Goal: Task Accomplishment & Management: Use online tool/utility

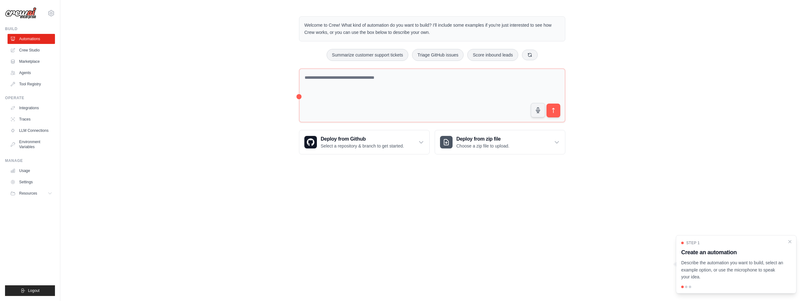
click at [795, 244] on div "Step 1 Create an automation Describe the automation you want to build, select a…" at bounding box center [735, 264] width 121 height 58
click at [790, 240] on icon "Close walkthrough" at bounding box center [790, 242] width 6 height 6
click at [29, 172] on link "Usage" at bounding box center [31, 171] width 47 height 10
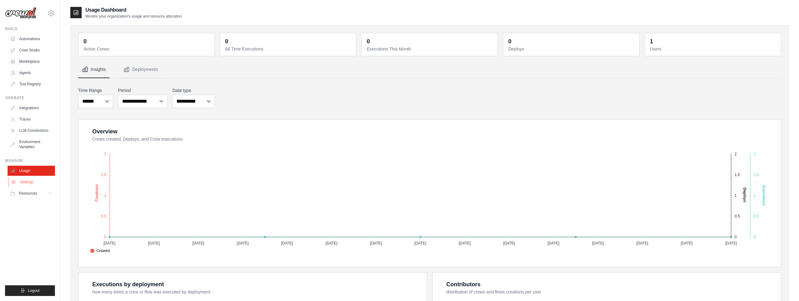
click at [29, 182] on link "Settings" at bounding box center [31, 182] width 47 height 10
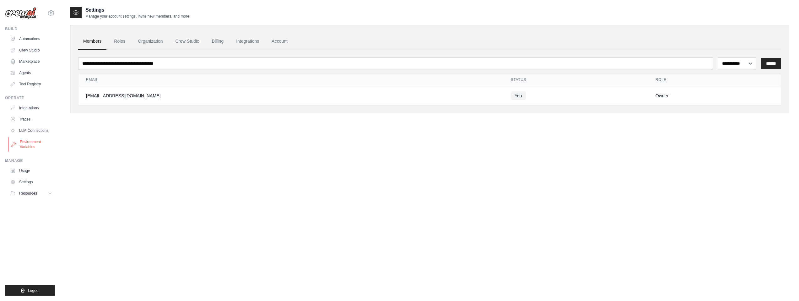
click at [25, 148] on link "Environment Variables" at bounding box center [31, 144] width 47 height 15
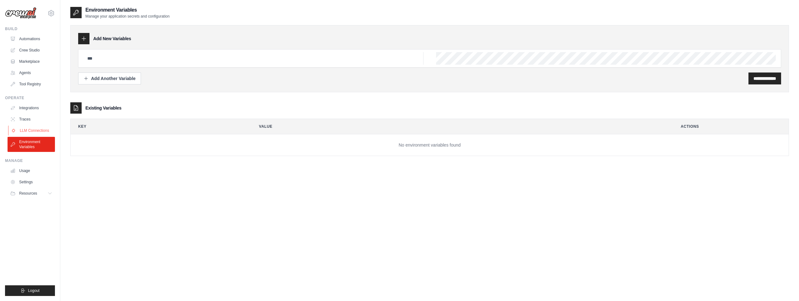
click at [36, 132] on link "LLM Connections" at bounding box center [31, 131] width 47 height 10
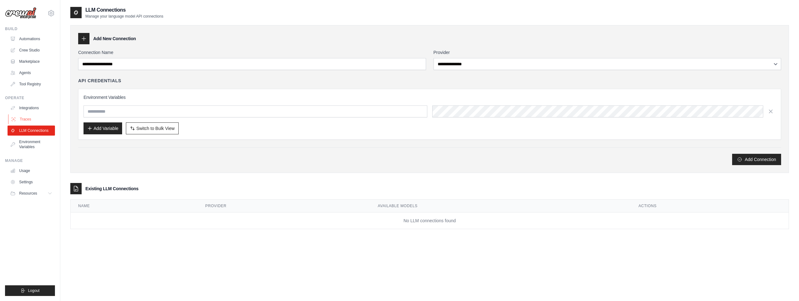
click at [32, 119] on link "Traces" at bounding box center [31, 119] width 47 height 10
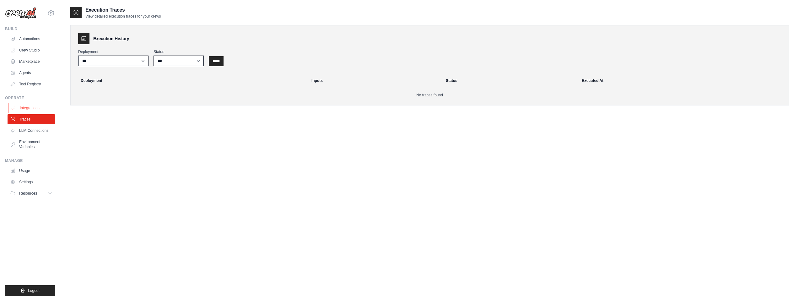
click at [31, 105] on link "Integrations" at bounding box center [31, 108] width 47 height 10
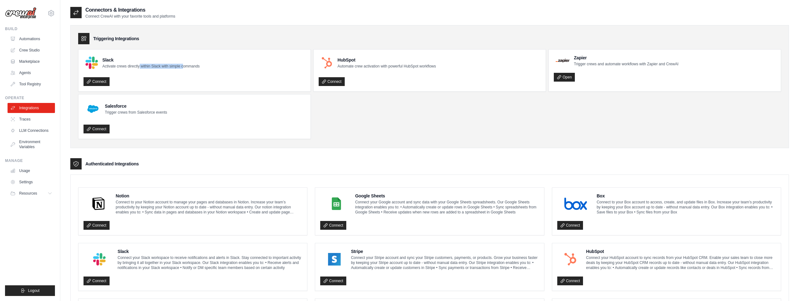
drag, startPoint x: 139, startPoint y: 65, endPoint x: 208, endPoint y: 67, distance: 69.1
click at [201, 67] on div "Slack Activate crews directly within Slack with simple commands" at bounding box center [194, 63] width 222 height 16
drag, startPoint x: 377, startPoint y: 67, endPoint x: 425, endPoint y: 69, distance: 47.7
click at [422, 68] on p "Automate crew activation with powerful HubSpot workflows" at bounding box center [386, 66] width 98 height 5
drag, startPoint x: 425, startPoint y: 69, endPoint x: 440, endPoint y: 73, distance: 15.8
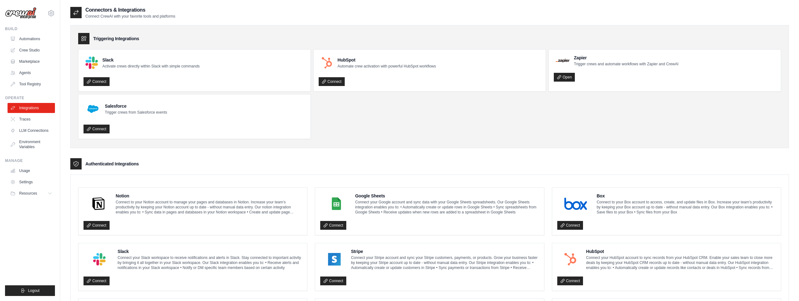
click at [432, 70] on div "HubSpot Automate crew activation with powerful HubSpot workflows" at bounding box center [377, 63] width 117 height 16
click at [454, 77] on div "Connect" at bounding box center [430, 79] width 222 height 13
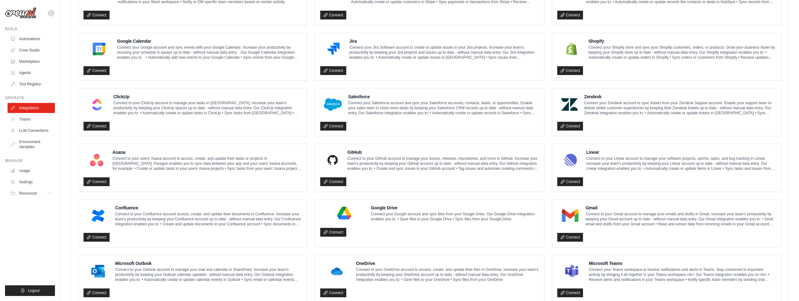
scroll to position [289, 0]
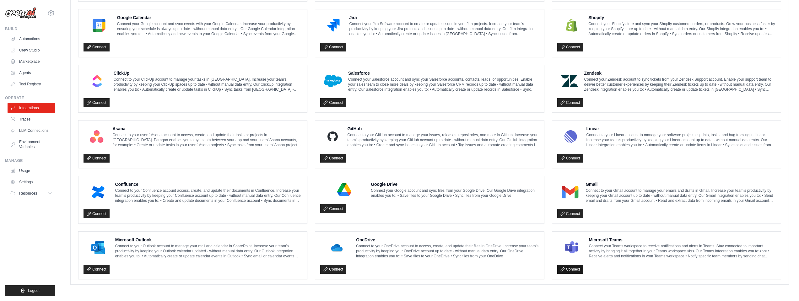
click at [567, 272] on link "Connect" at bounding box center [570, 269] width 26 height 9
click at [571, 270] on link "Connect" at bounding box center [570, 269] width 26 height 9
click at [103, 272] on link "Connect" at bounding box center [96, 269] width 26 height 9
click at [332, 266] on link "Connect" at bounding box center [333, 269] width 26 height 9
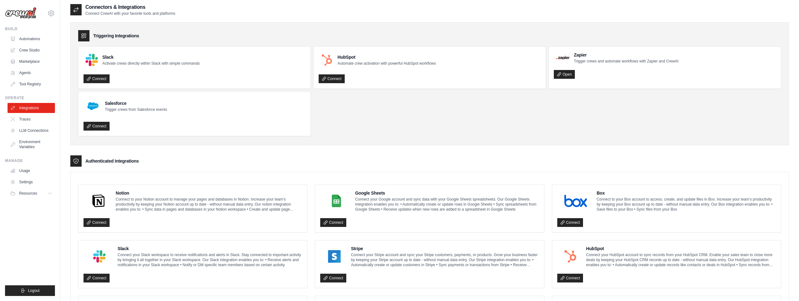
scroll to position [0, 0]
